Goal: Communication & Community: Answer question/provide support

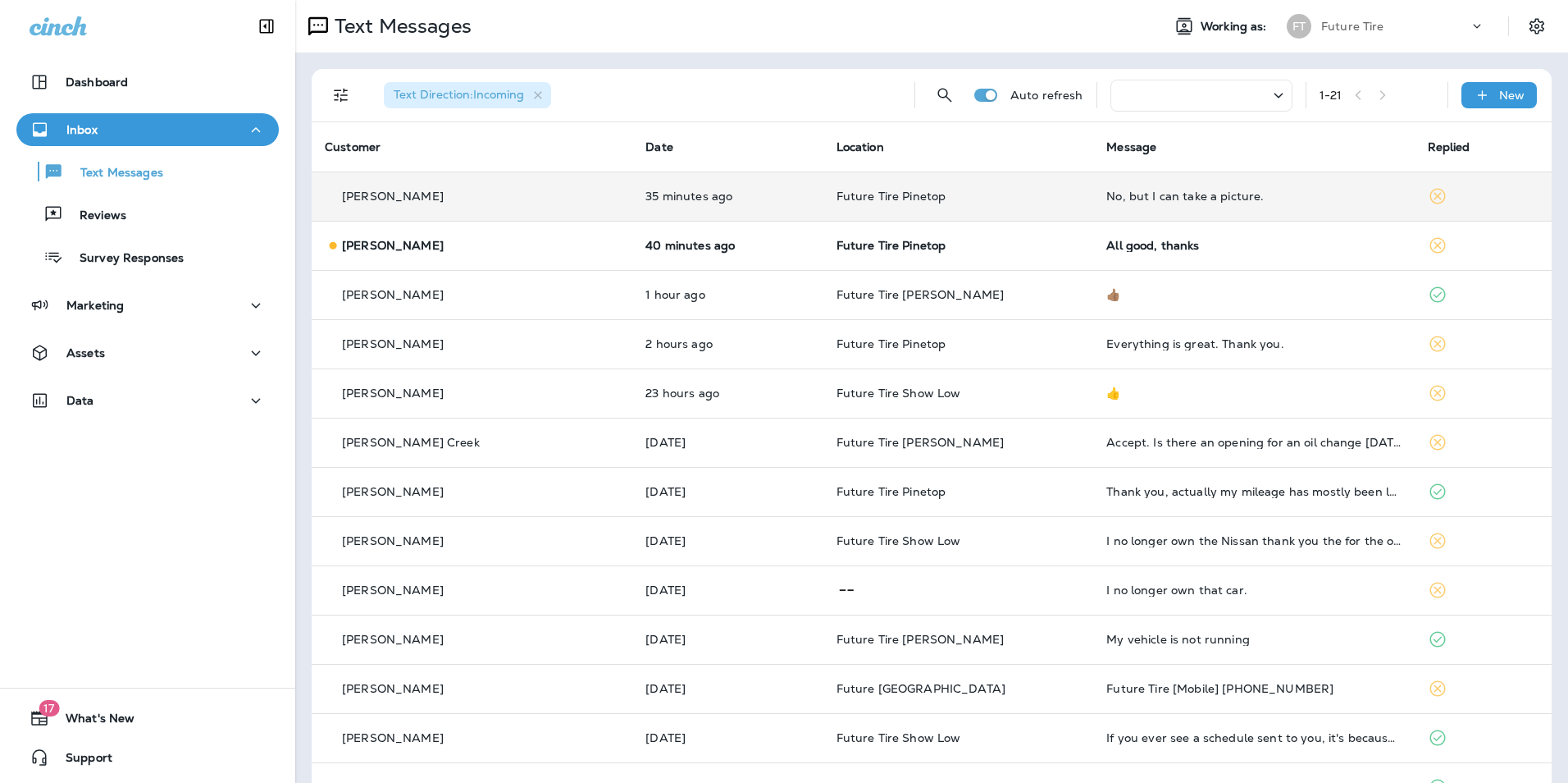
click at [1257, 197] on div "No, but I can take a picture." at bounding box center [1254, 196] width 294 height 13
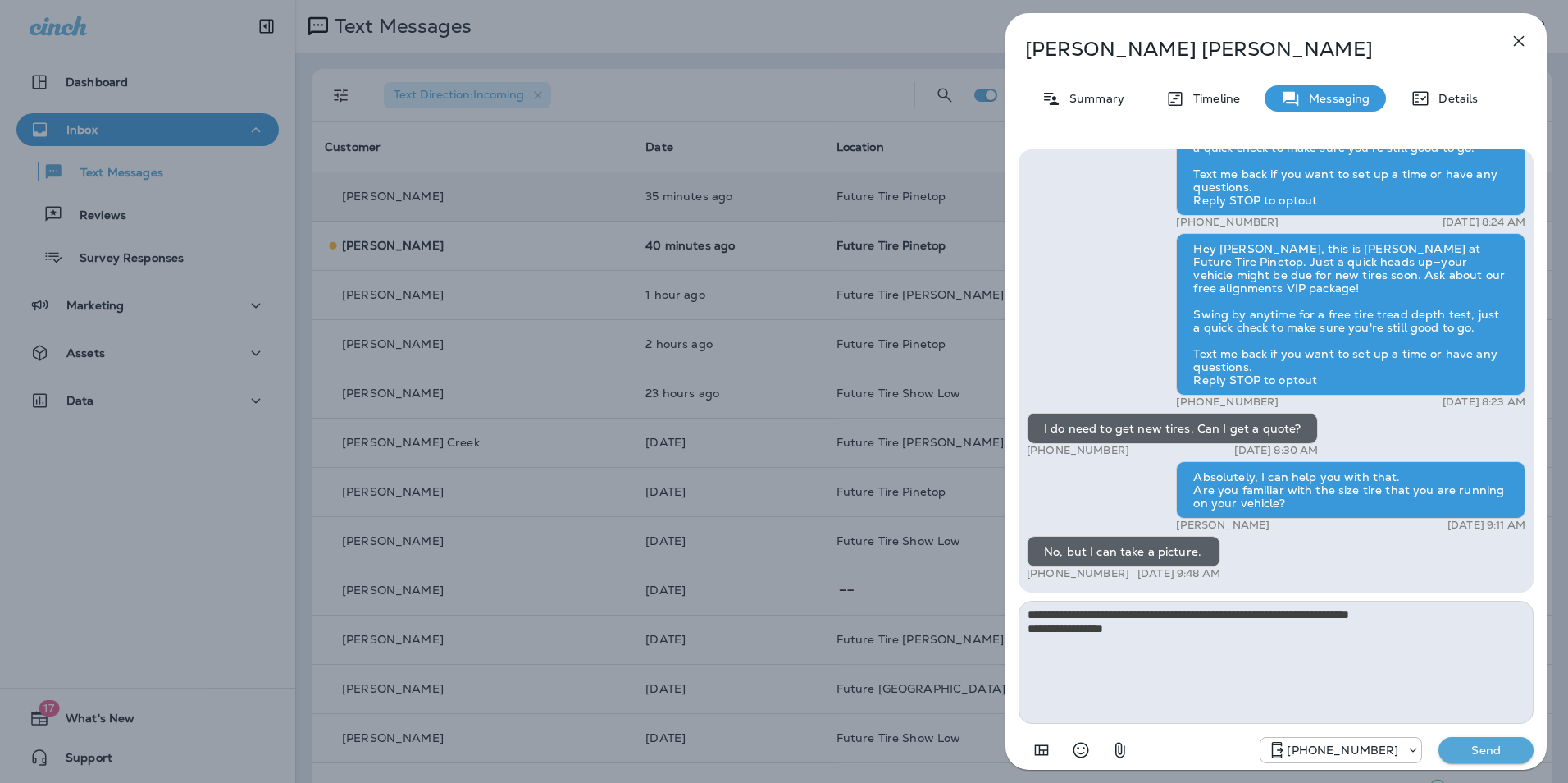
type textarea "**********"
click at [1467, 740] on button "Send" at bounding box center [1486, 750] width 95 height 27
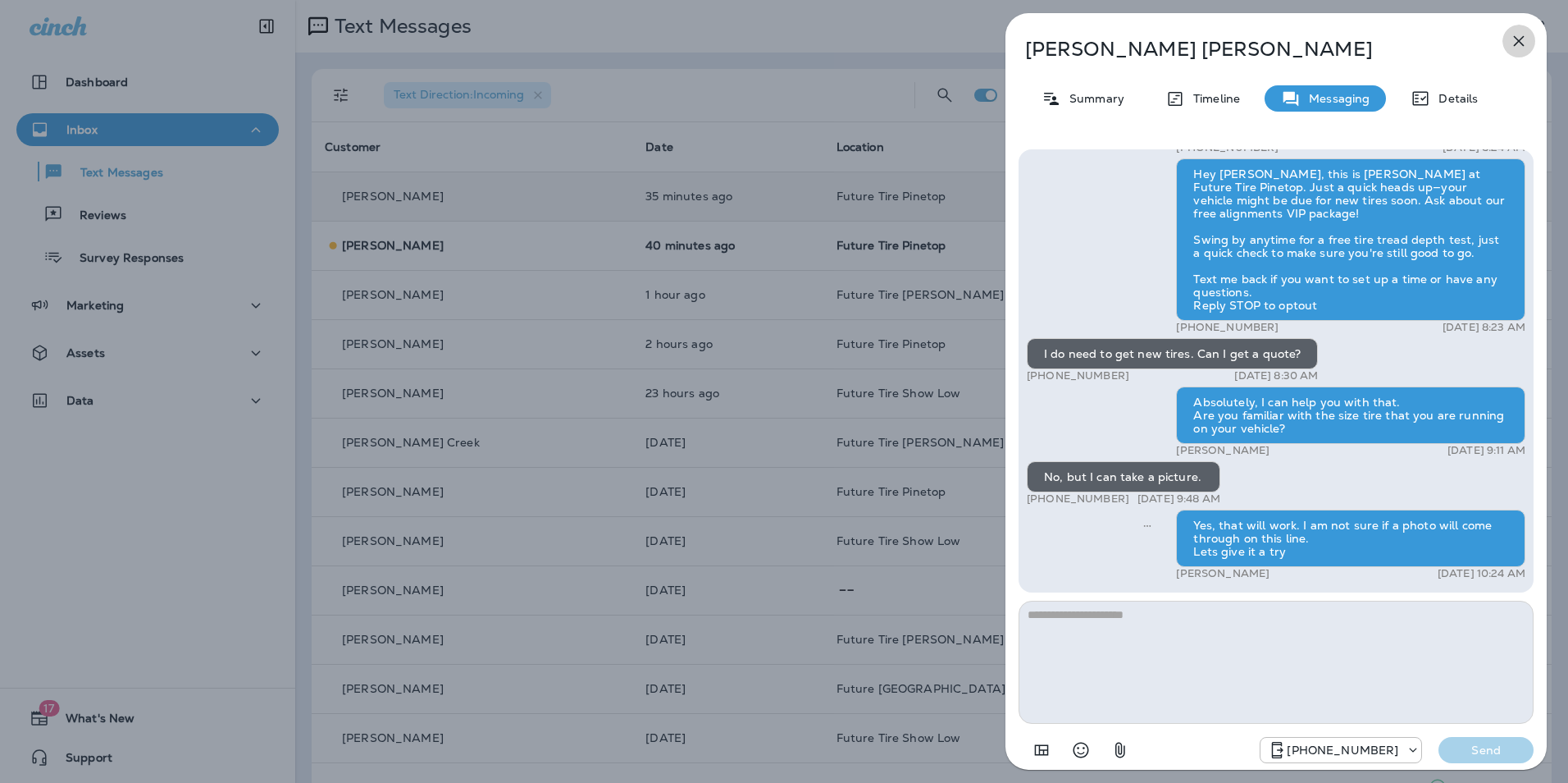
click at [1521, 38] on icon "button" at bounding box center [1519, 41] width 10 height 10
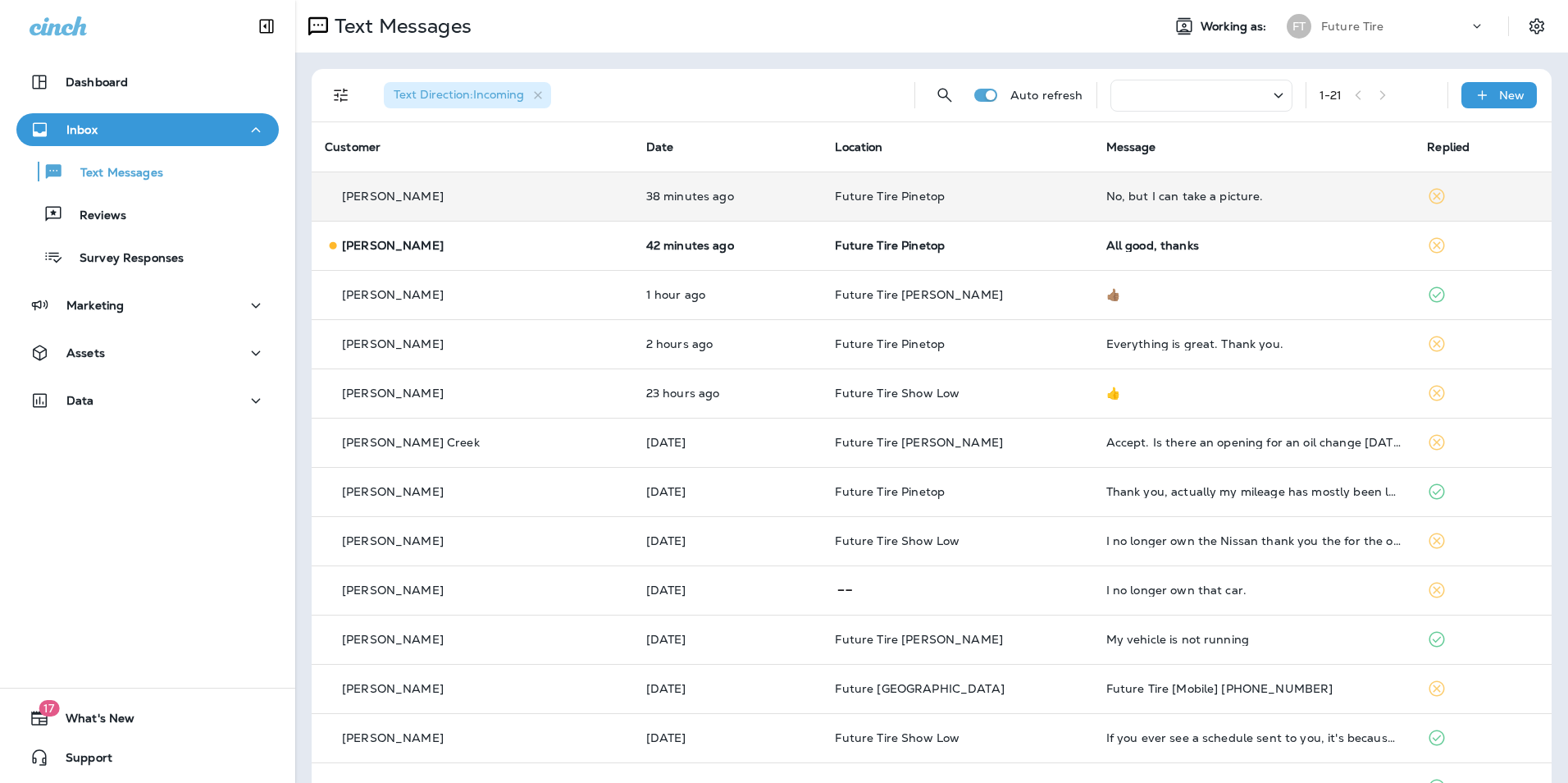
click at [1306, 198] on div "No, but I can take a picture." at bounding box center [1254, 196] width 295 height 13
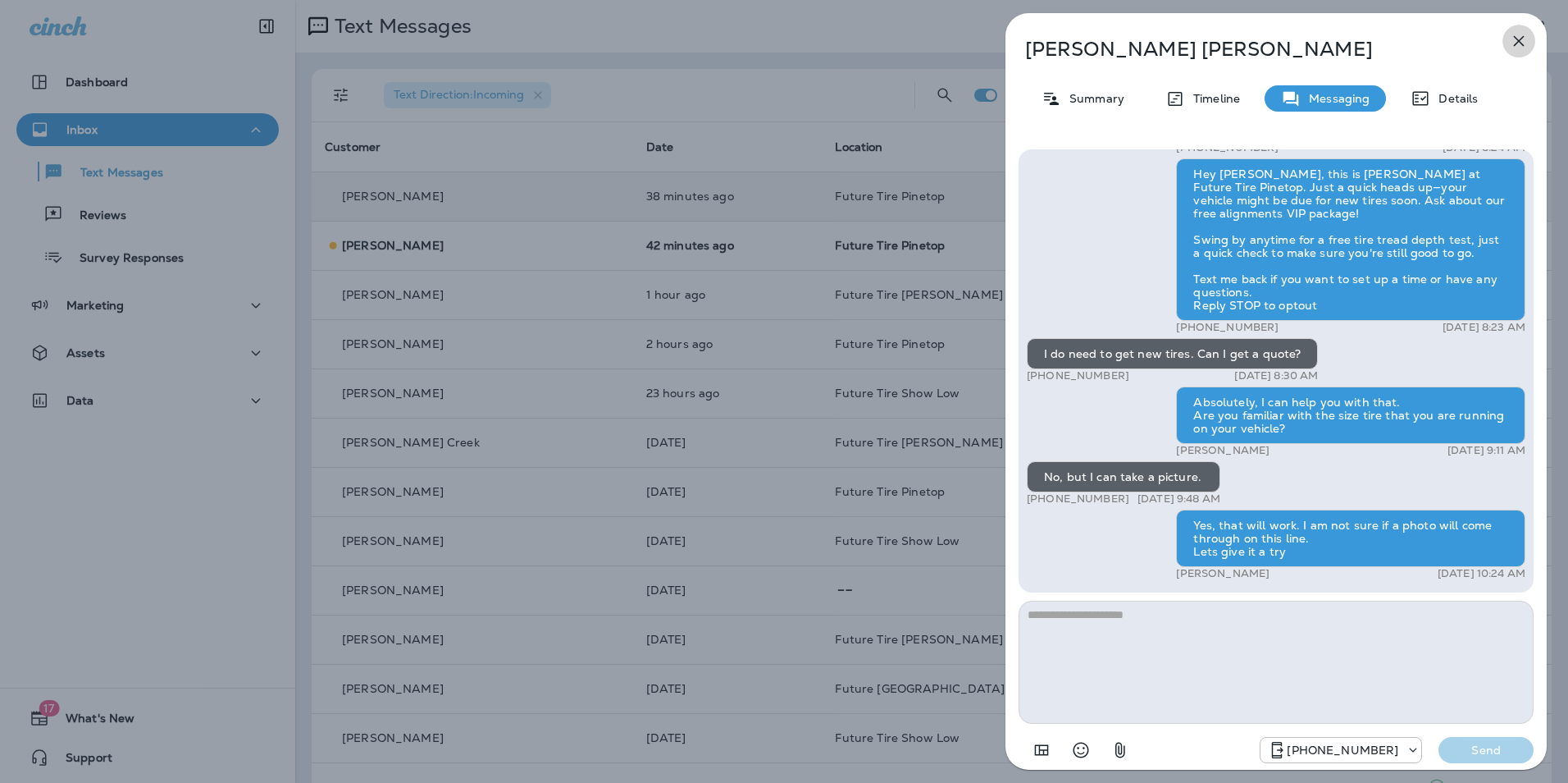
click at [1521, 40] on icon "button" at bounding box center [1519, 41] width 20 height 20
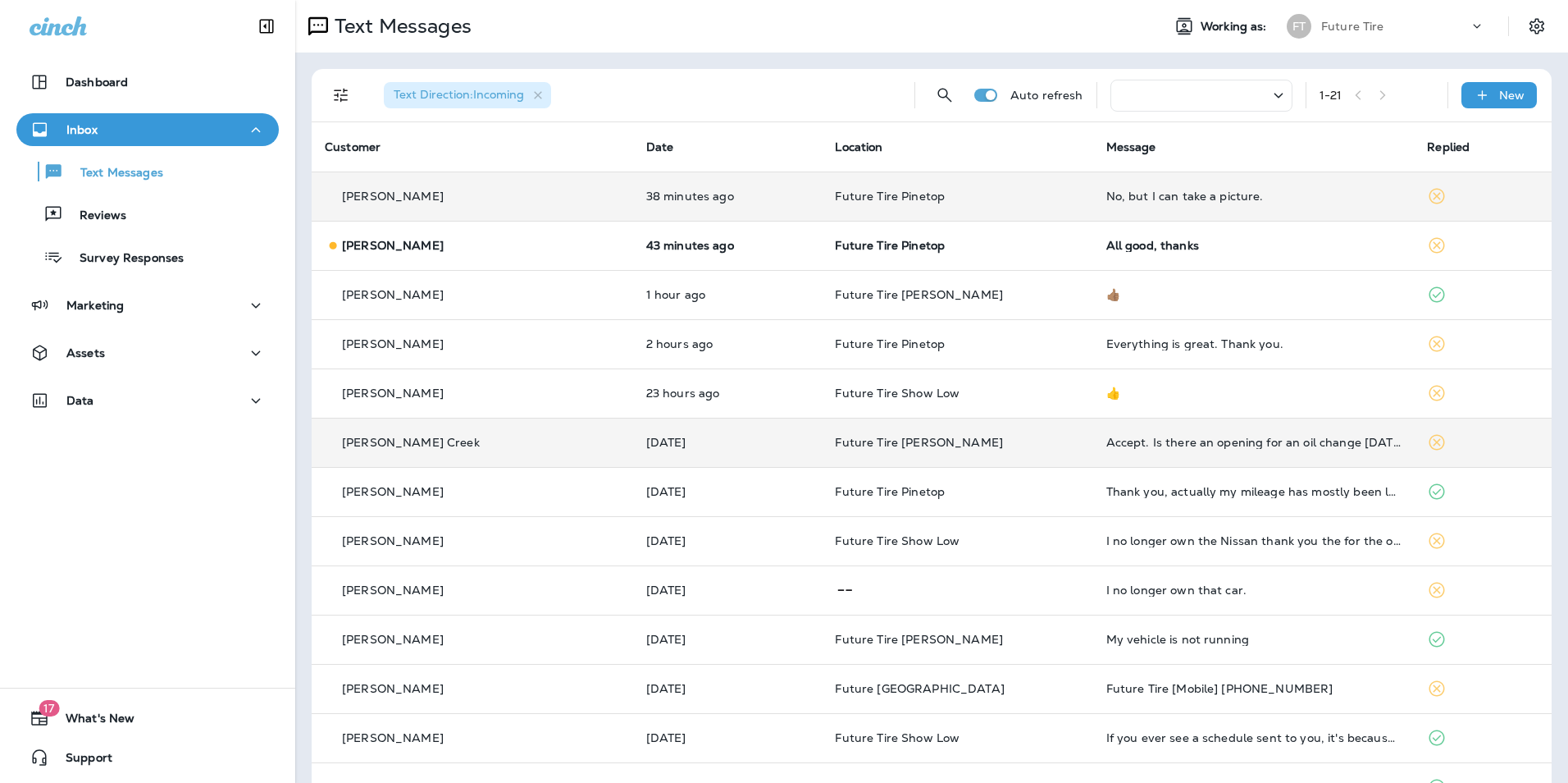
click at [1256, 457] on td "Accept. Is there an opening for an oil change [DATE][DATE] after 11 am?" at bounding box center [1254, 442] width 322 height 49
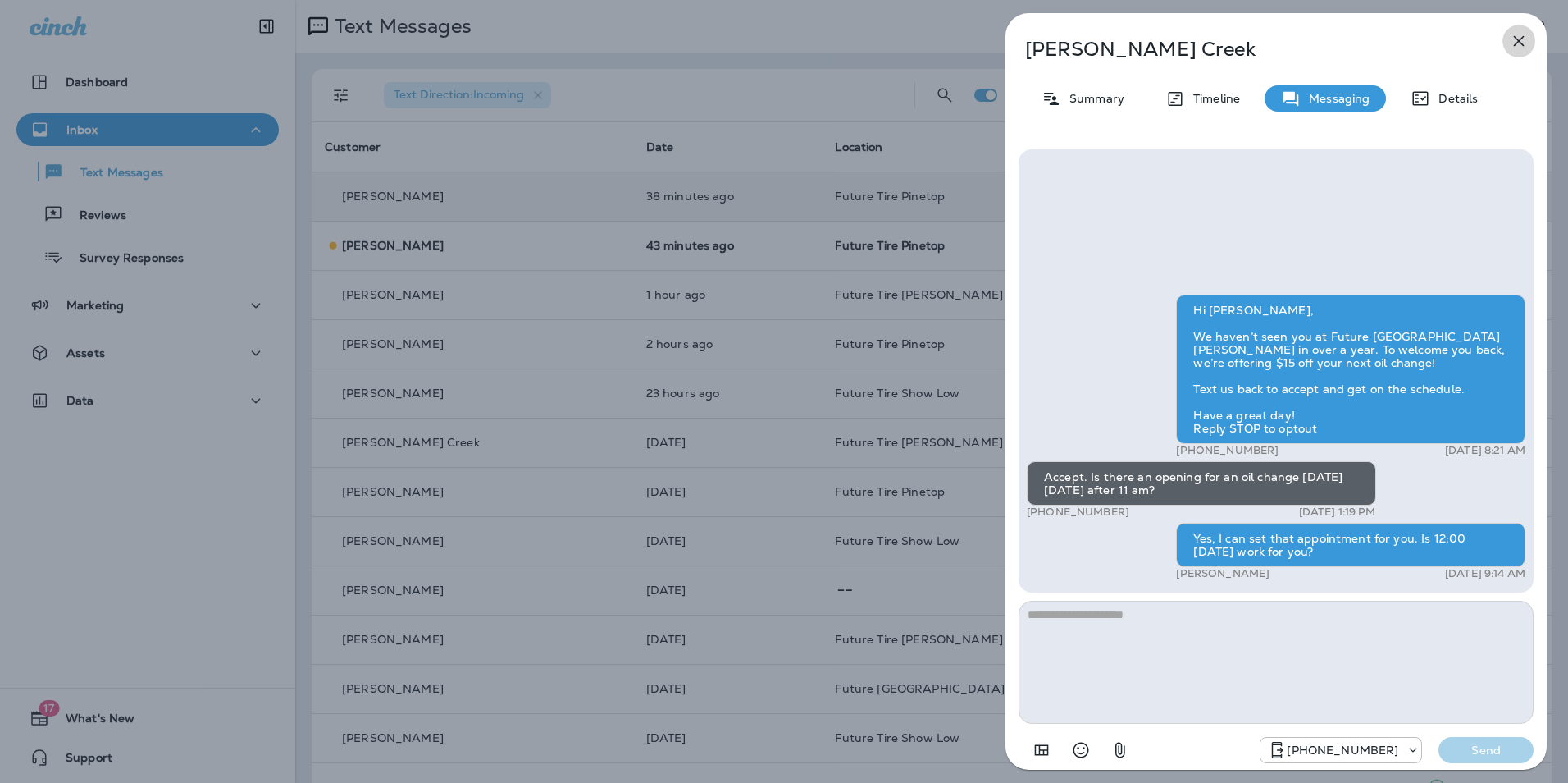
click at [1519, 44] on icon "button" at bounding box center [1519, 41] width 20 height 20
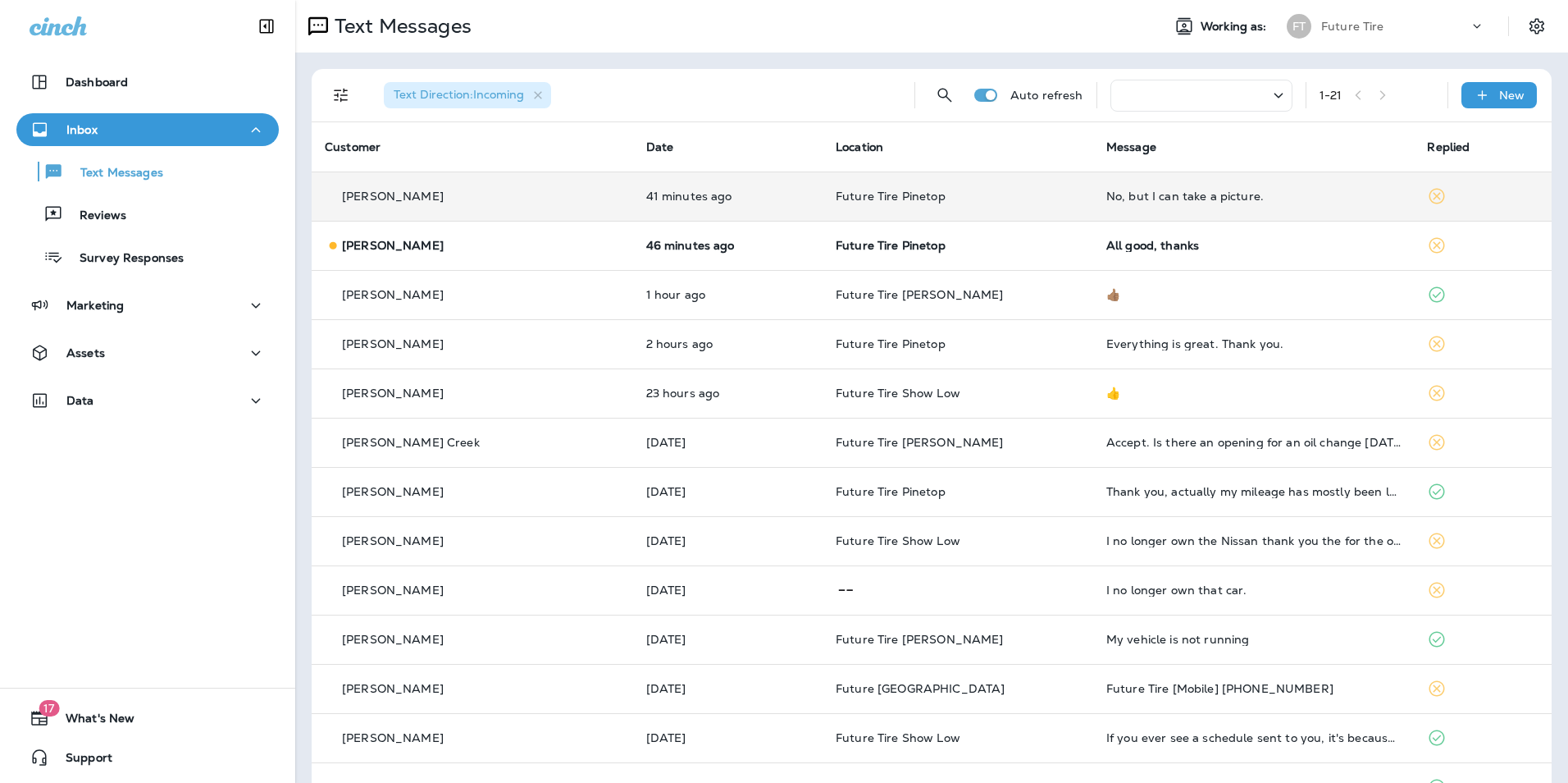
click at [1131, 196] on div "No, but I can take a picture." at bounding box center [1254, 196] width 295 height 13
